Goal: Submit feedback/report problem: Submit feedback/report problem

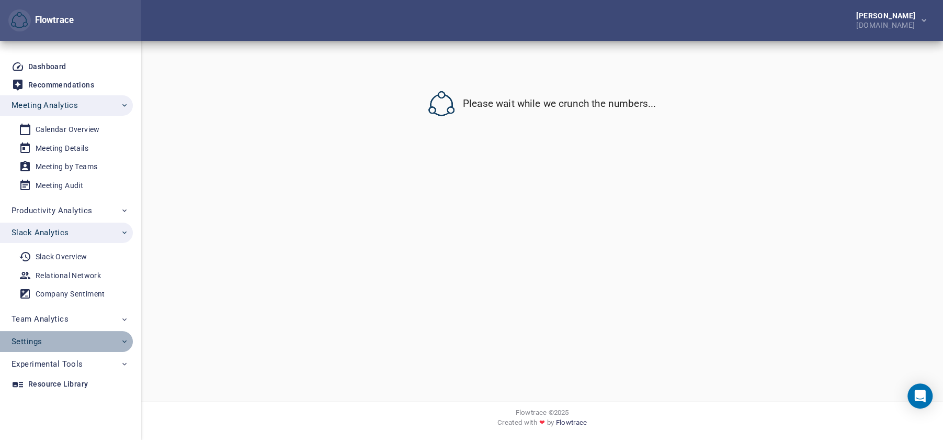
click at [84, 340] on span "Settings" at bounding box center [70, 341] width 117 height 14
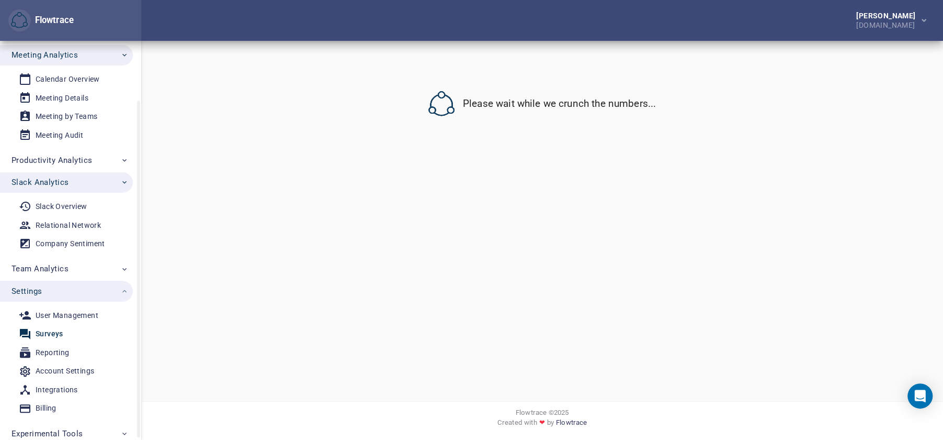
scroll to position [73, 0]
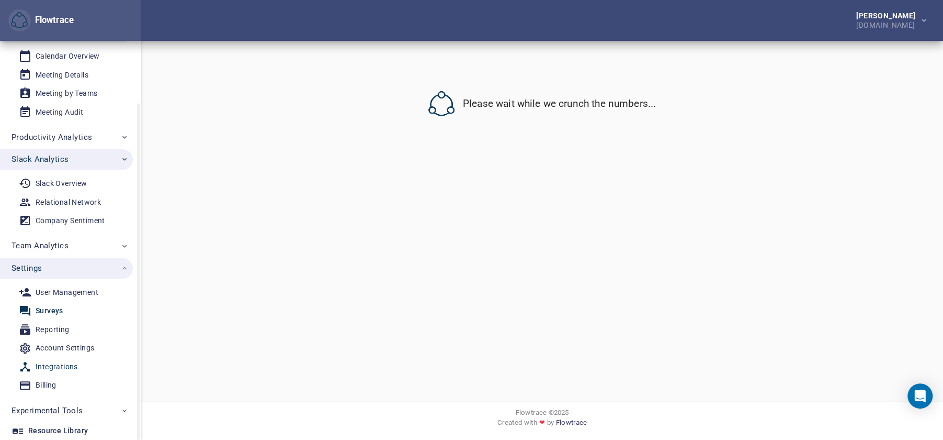
select select "*"
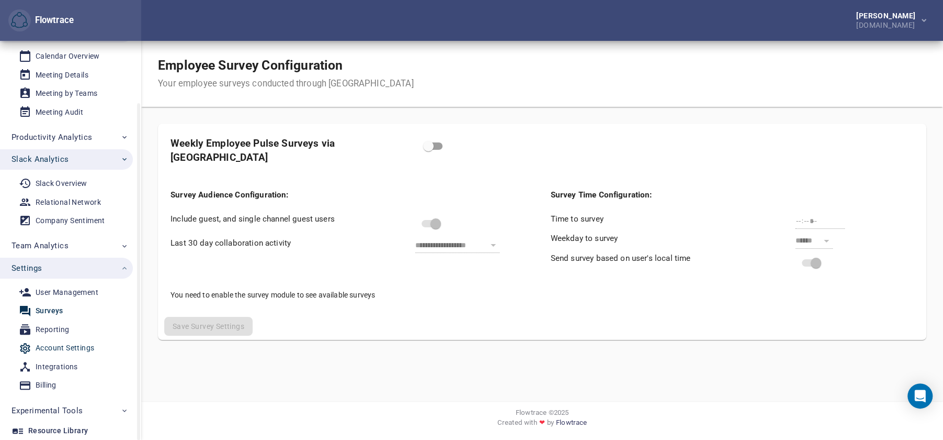
click at [69, 348] on div "Account Settings" at bounding box center [65, 347] width 59 height 13
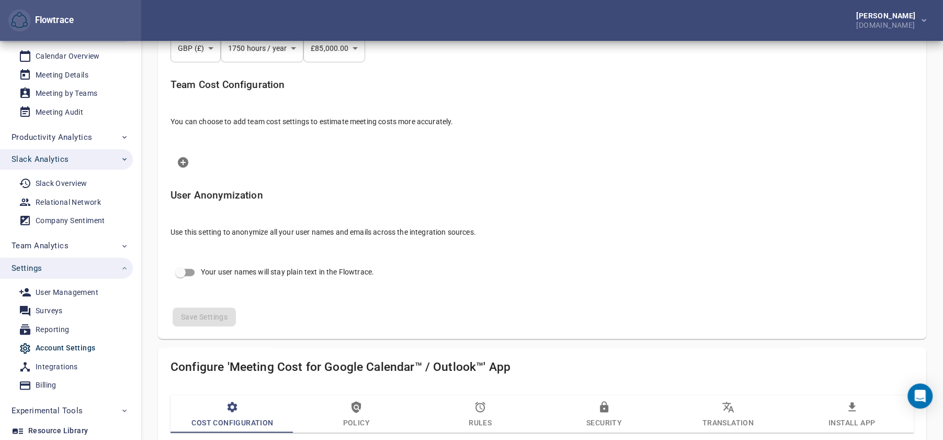
scroll to position [647, 0]
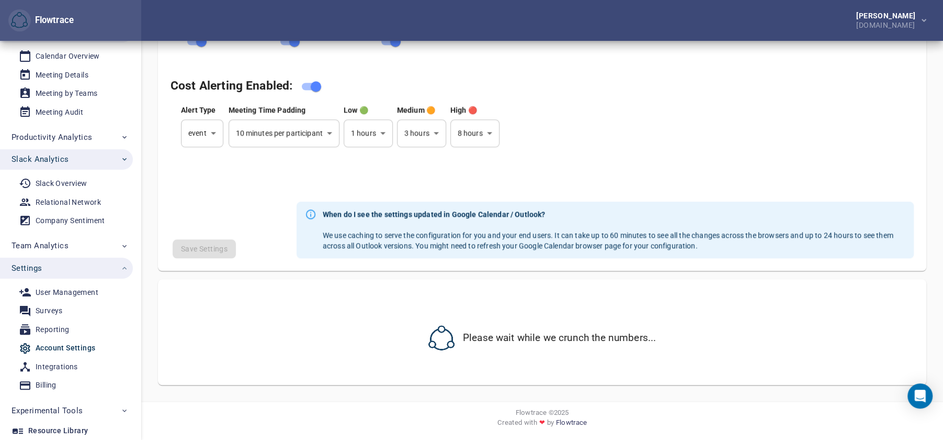
select select "***"
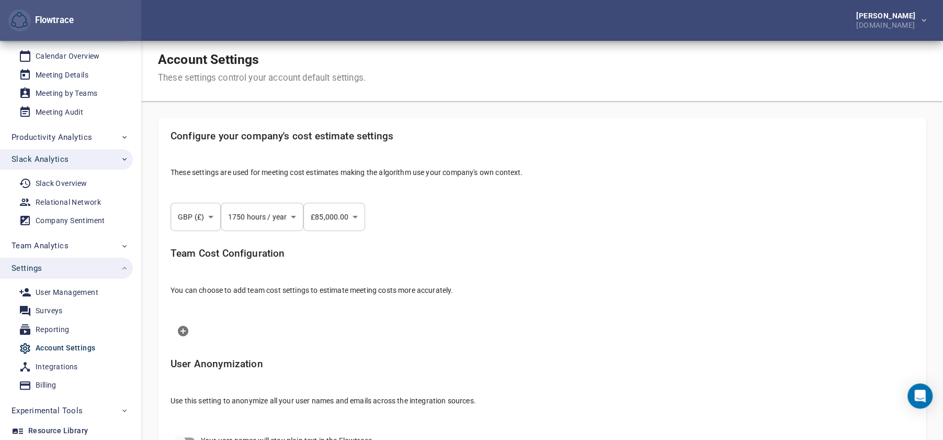
scroll to position [3, 0]
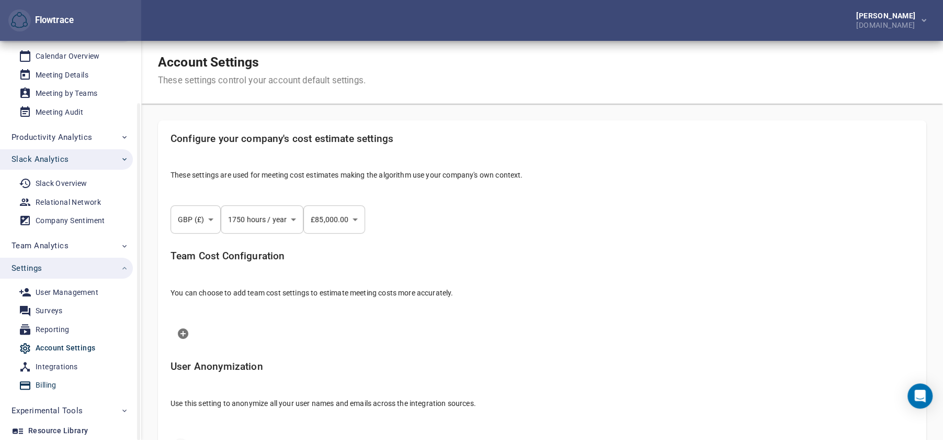
click at [77, 379] on span "Billing" at bounding box center [67, 384] width 97 height 13
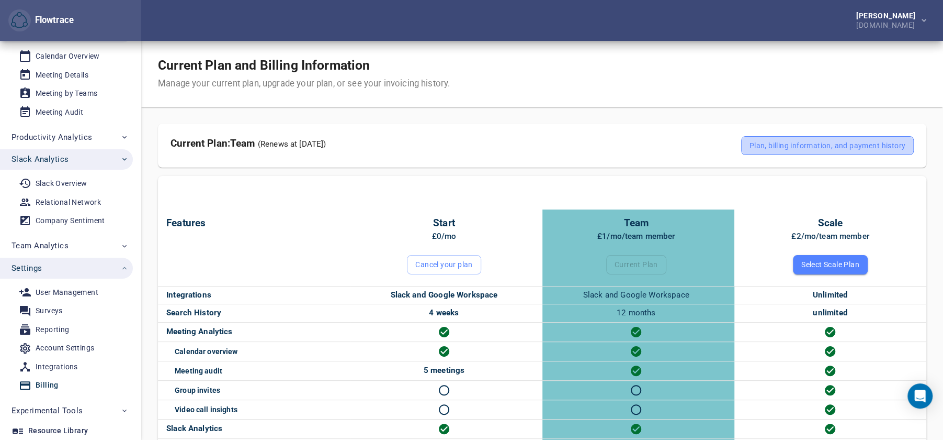
click at [781, 151] on span "Plan, billing information, and payment history" at bounding box center [828, 145] width 156 height 13
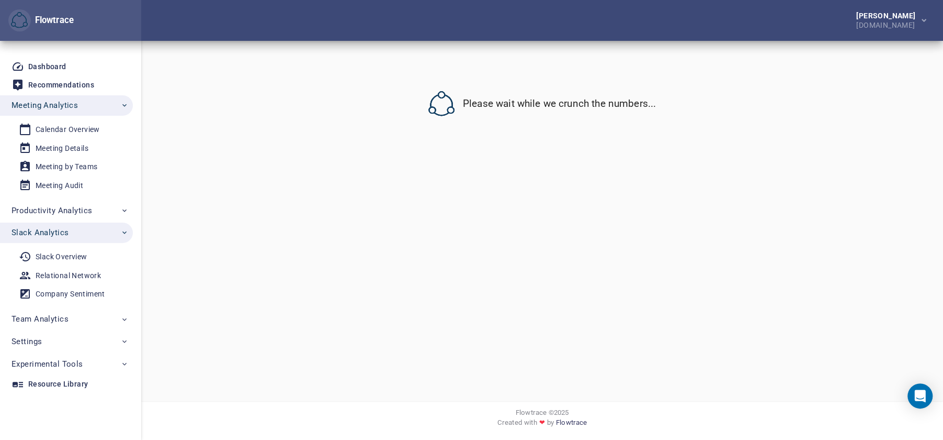
select select "*"
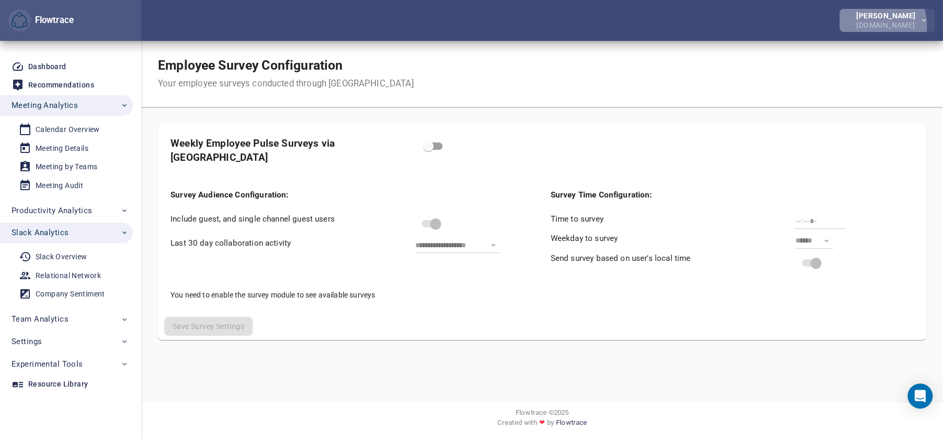
click at [882, 25] on div "[DOMAIN_NAME]" at bounding box center [888, 23] width 63 height 9
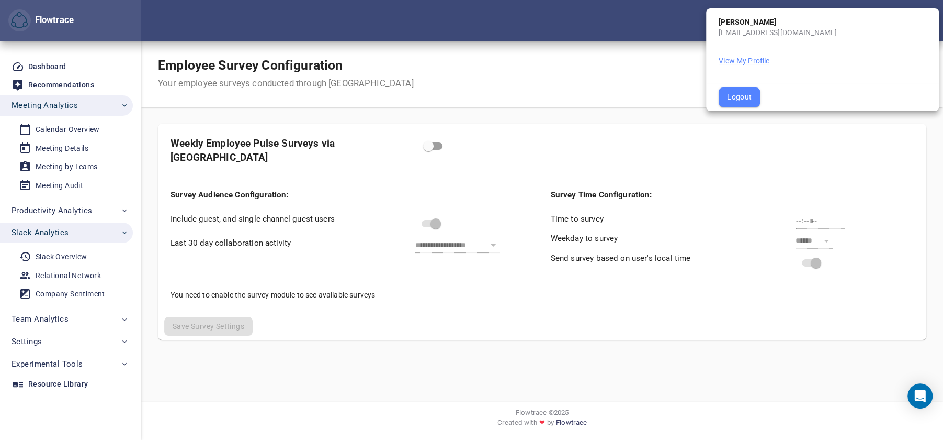
click at [757, 59] on button "View My Profile" at bounding box center [744, 60] width 51 height 10
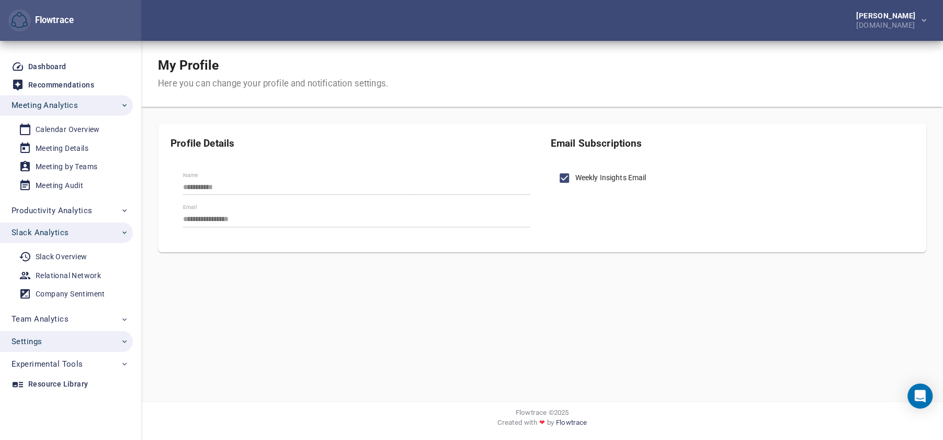
click at [63, 343] on span "Settings" at bounding box center [70, 341] width 117 height 14
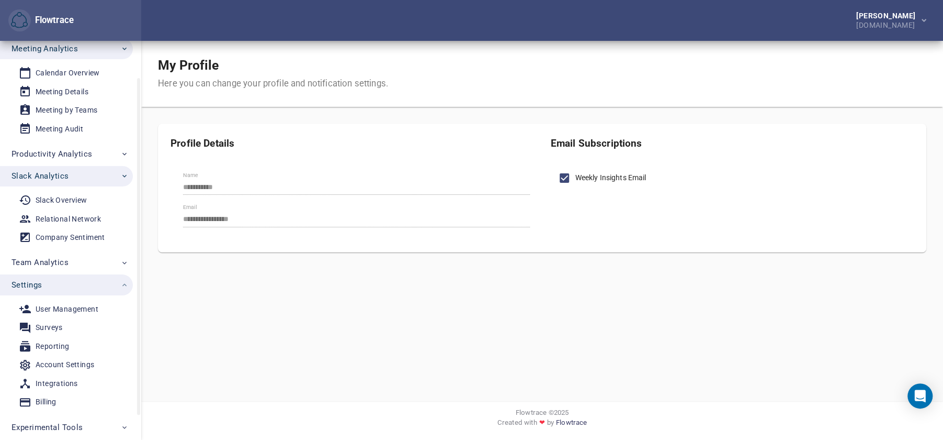
scroll to position [73, 0]
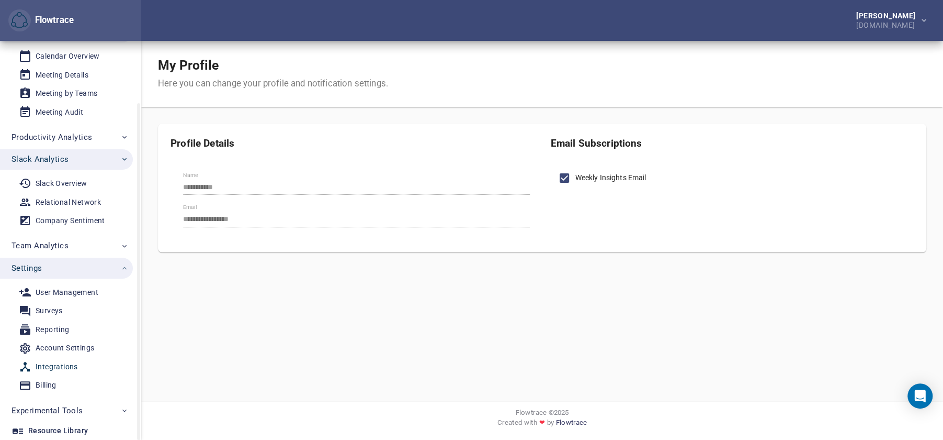
click at [68, 368] on div "Integrations" at bounding box center [57, 366] width 42 height 13
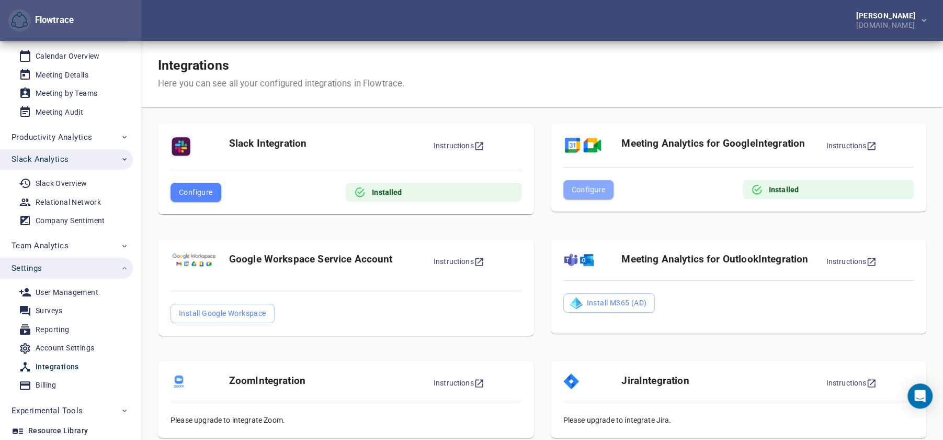
click at [583, 183] on span "Configure" at bounding box center [588, 189] width 34 height 13
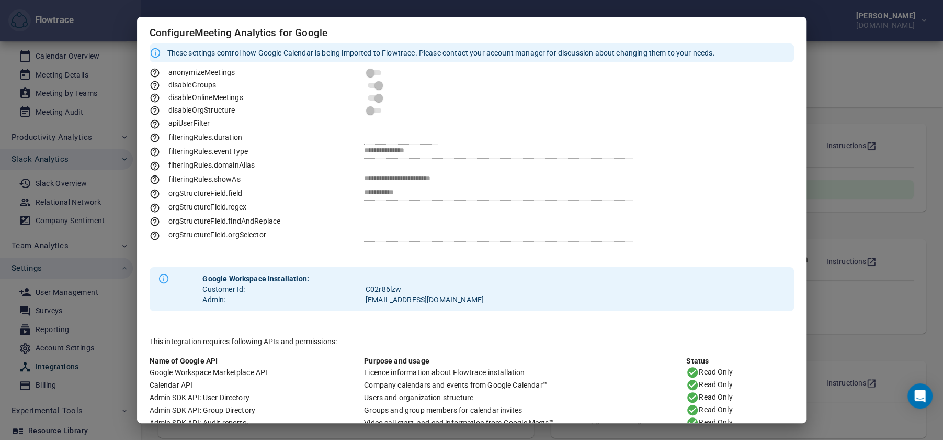
scroll to position [65, 0]
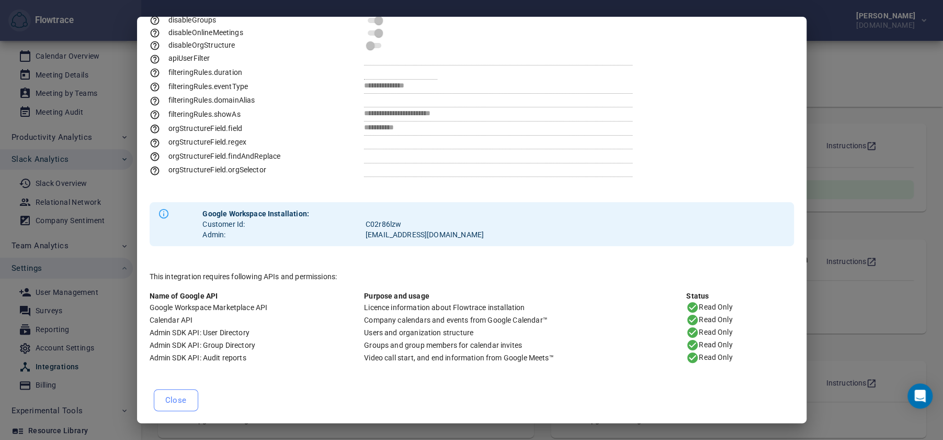
click at [182, 403] on span "Close" at bounding box center [175, 400] width 21 height 14
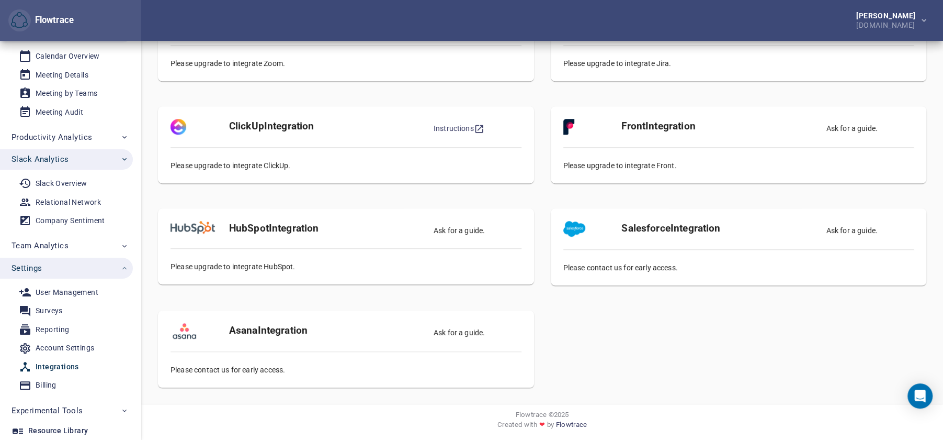
scroll to position [358, 0]
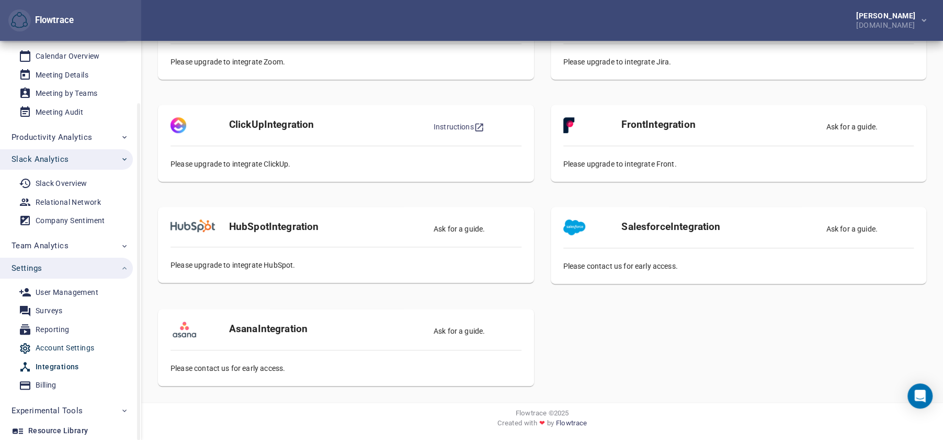
click at [84, 347] on div "Account Settings" at bounding box center [65, 347] width 59 height 13
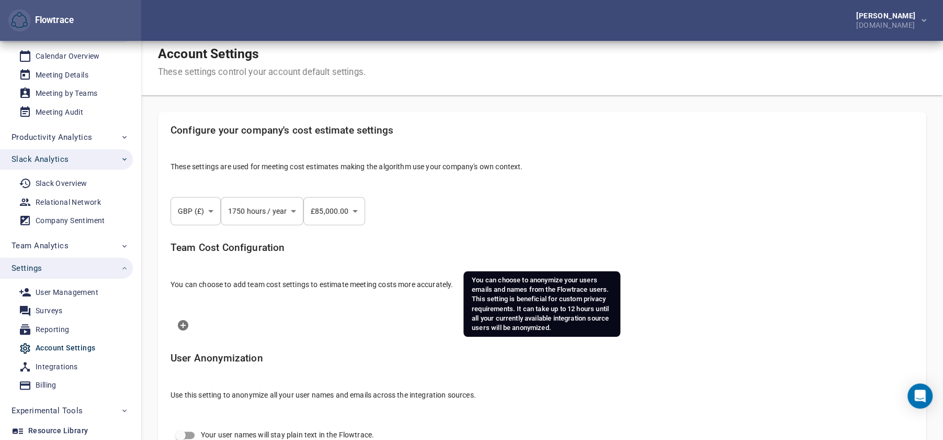
select select "***"
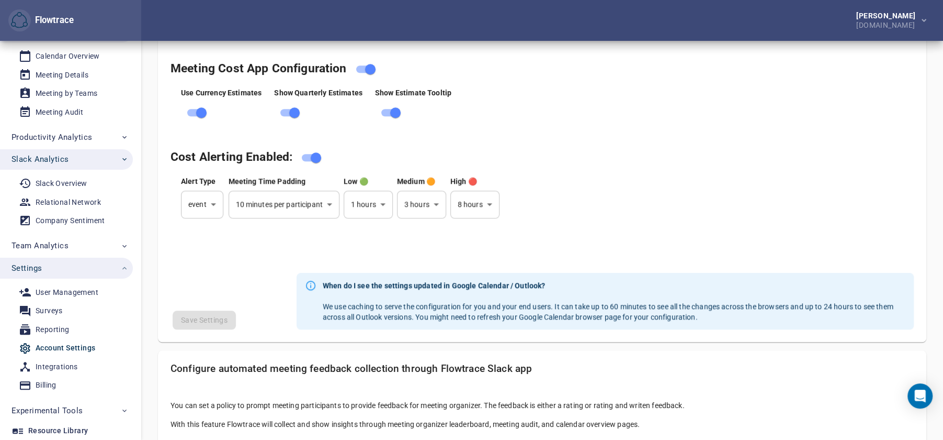
scroll to position [828, 0]
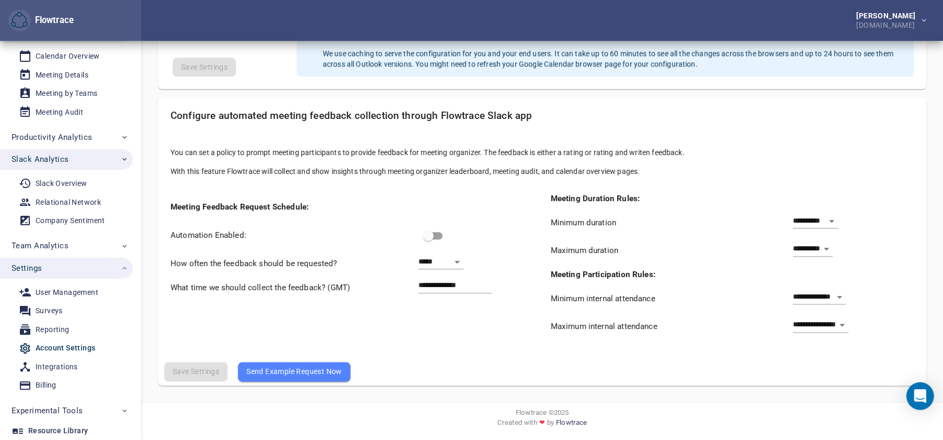
click at [922, 399] on icon "Open Intercom Messenger" at bounding box center [920, 396] width 12 height 14
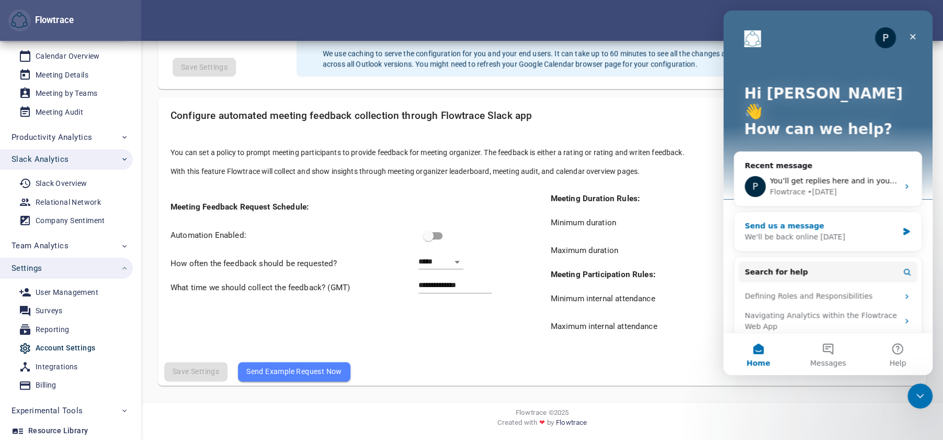
scroll to position [14, 0]
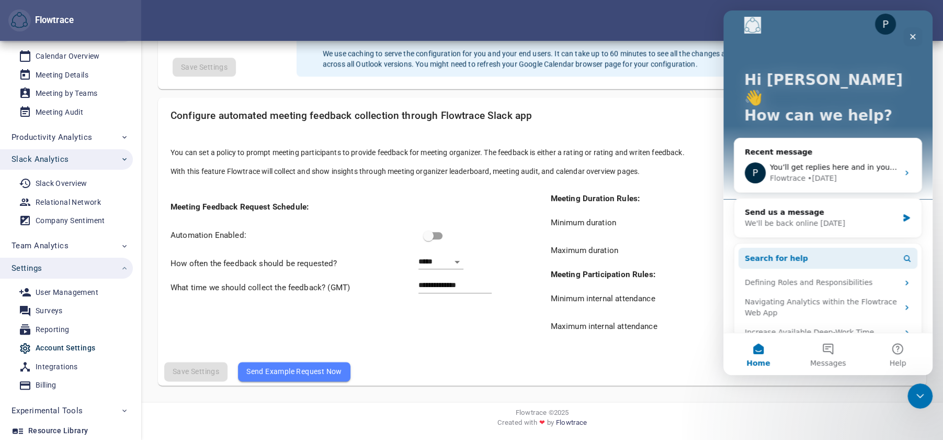
click at [803, 248] on button "Search for help" at bounding box center [828, 258] width 179 height 21
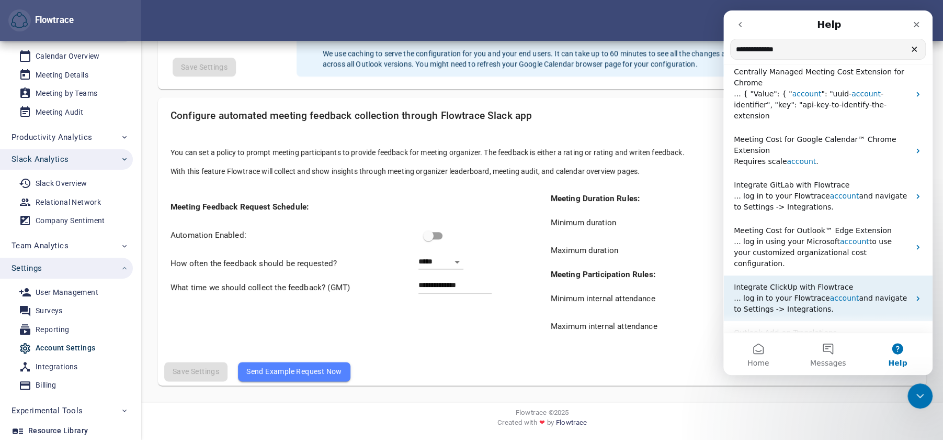
scroll to position [0, 0]
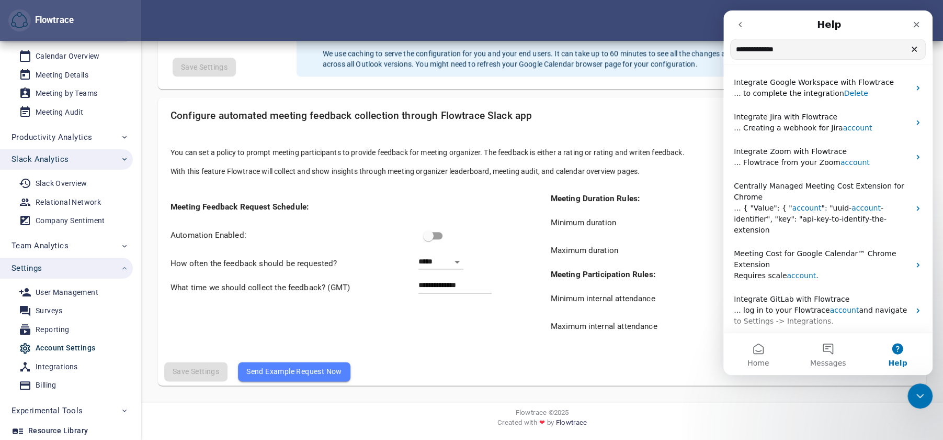
type input "**********"
click at [837, 342] on button "Messages" at bounding box center [828, 354] width 70 height 42
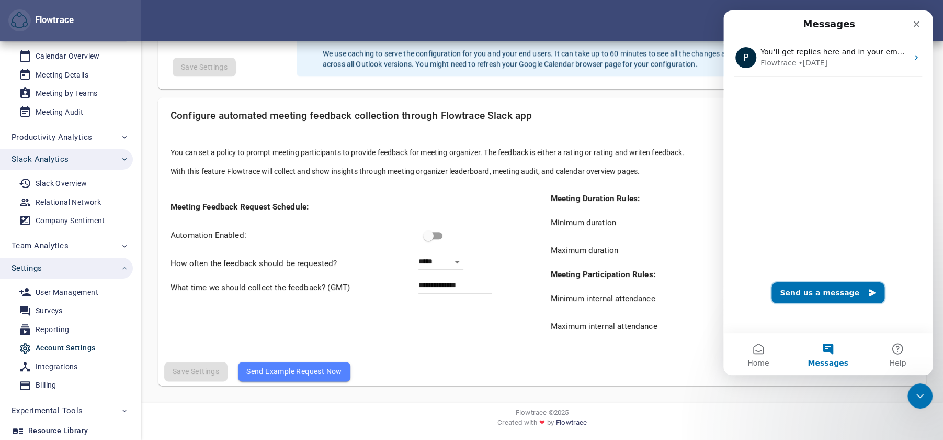
click at [815, 291] on button "Send us a message" at bounding box center [828, 292] width 113 height 21
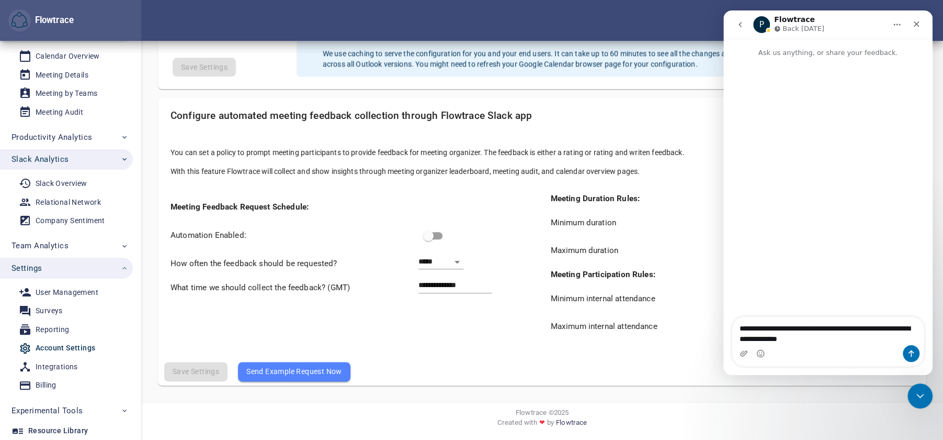
type textarea "**********"
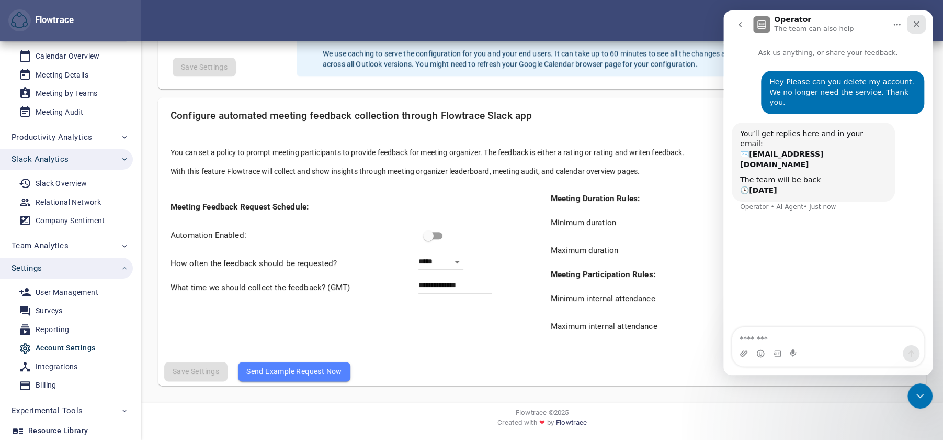
click at [913, 27] on icon "Close" at bounding box center [917, 24] width 8 height 8
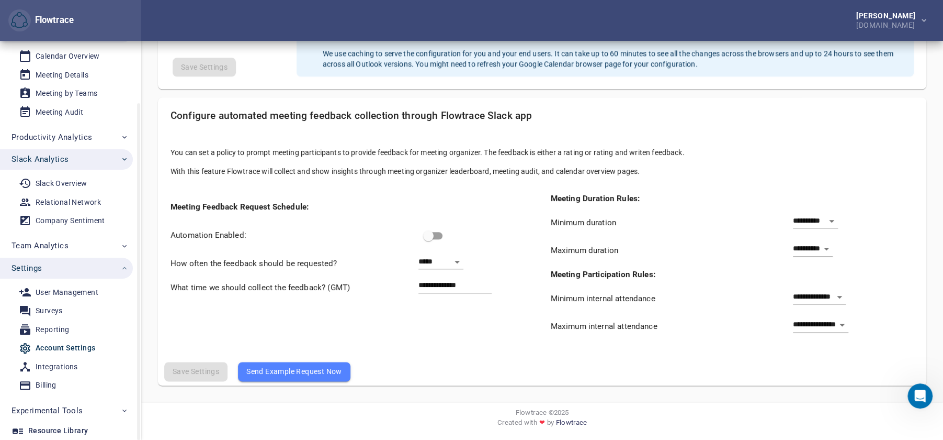
click at [71, 345] on div "Account Settings" at bounding box center [66, 347] width 60 height 13
click at [72, 386] on span "Billing" at bounding box center [67, 384] width 97 height 13
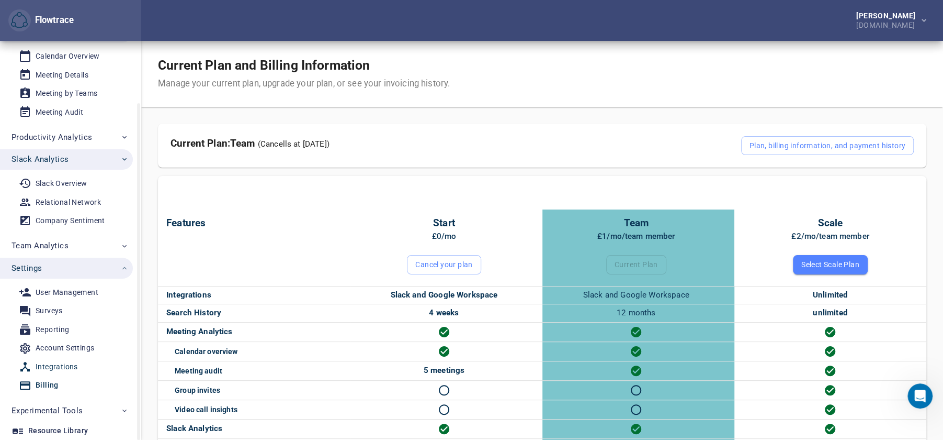
click at [82, 371] on span "Integrations" at bounding box center [67, 366] width 97 height 13
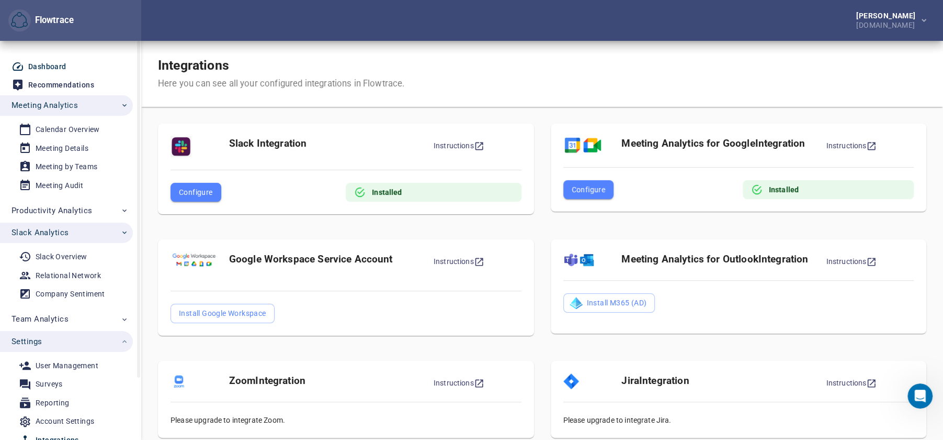
click at [46, 68] on div "Dashboard" at bounding box center [47, 66] width 38 height 13
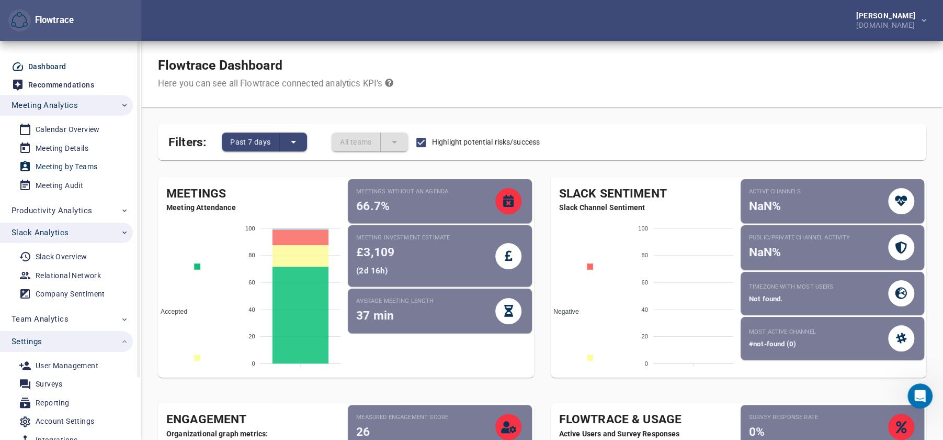
scroll to position [73, 0]
